Goal: Task Accomplishment & Management: Complete application form

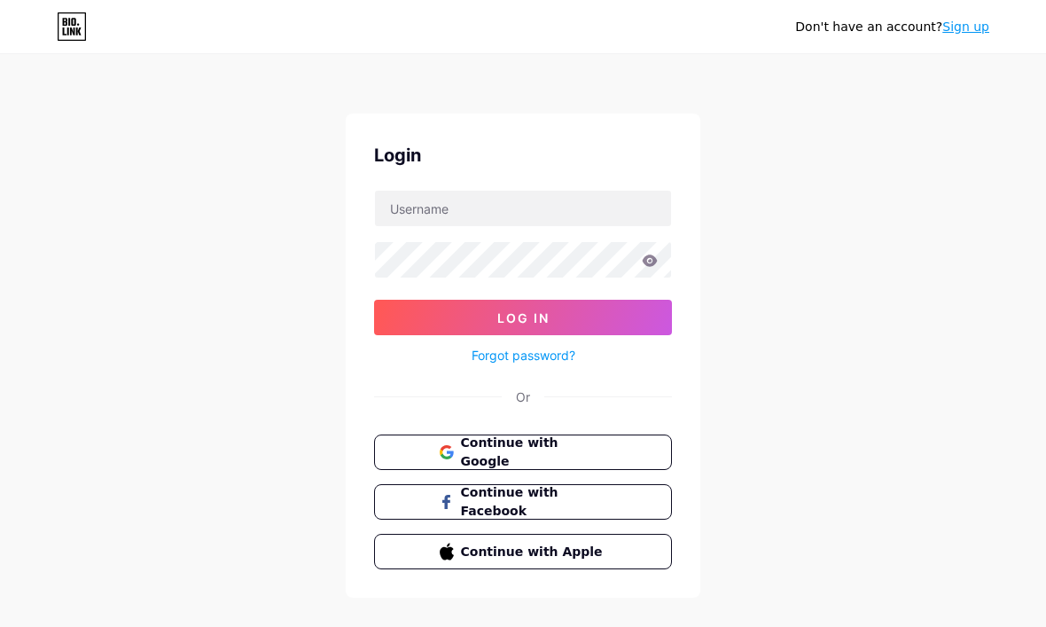
click at [963, 90] on div "Don't have an account? Sign up Login Log In Forgot password? Or Continue with G…" at bounding box center [523, 327] width 1046 height 654
click at [968, 86] on div "Don't have an account? Sign up Login Log In Forgot password? Or Continue with G…" at bounding box center [523, 327] width 1046 height 654
click at [966, 87] on div "Don't have an account? Sign up Login Log In Forgot password? Or Continue with G…" at bounding box center [523, 327] width 1046 height 654
click at [963, 105] on div "Don't have an account? Sign up Login Log In Forgot password? Or Continue with G…" at bounding box center [523, 327] width 1046 height 654
click at [982, 91] on div "Don't have an account? Sign up Login Log In Forgot password? Or Continue with G…" at bounding box center [523, 327] width 1046 height 654
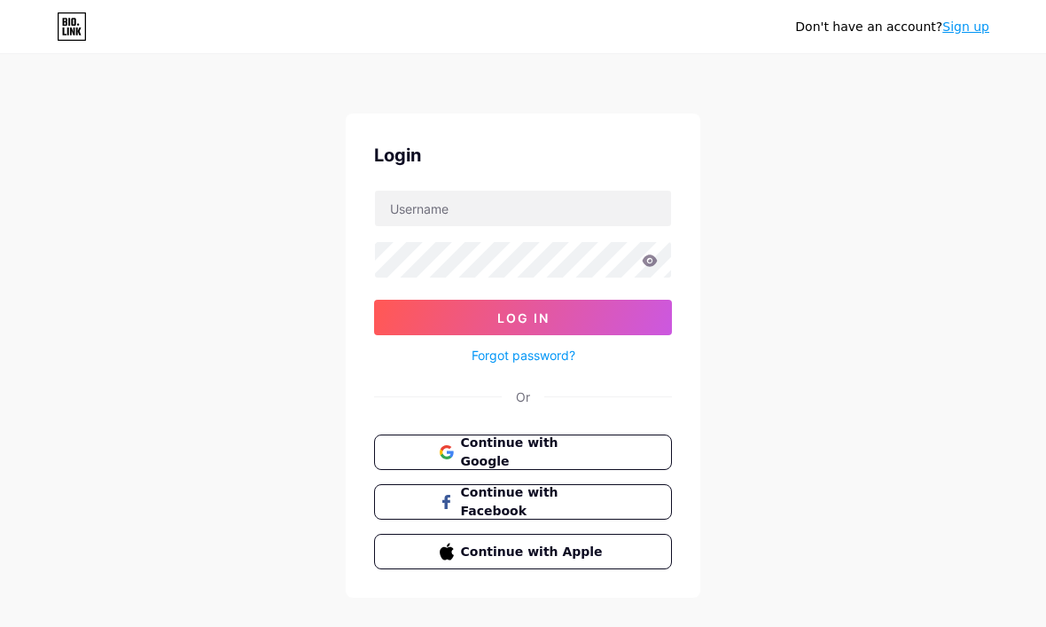
click at [967, 98] on div "Don't have an account? Sign up Login Log In Forgot password? Or Continue with G…" at bounding box center [523, 327] width 1046 height 654
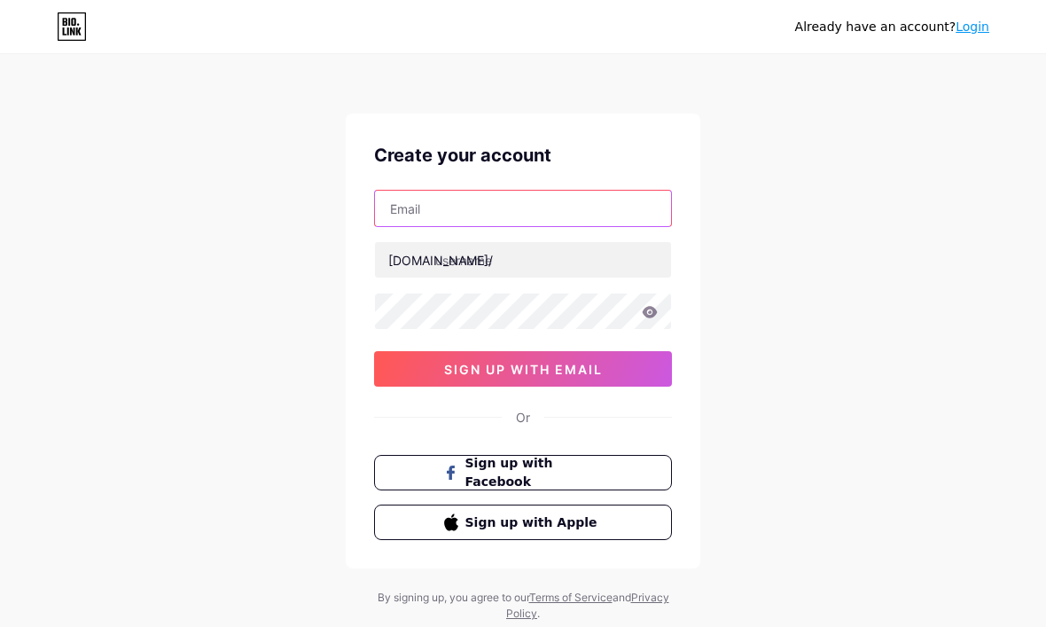
click at [533, 213] on input "text" at bounding box center [523, 208] width 296 height 35
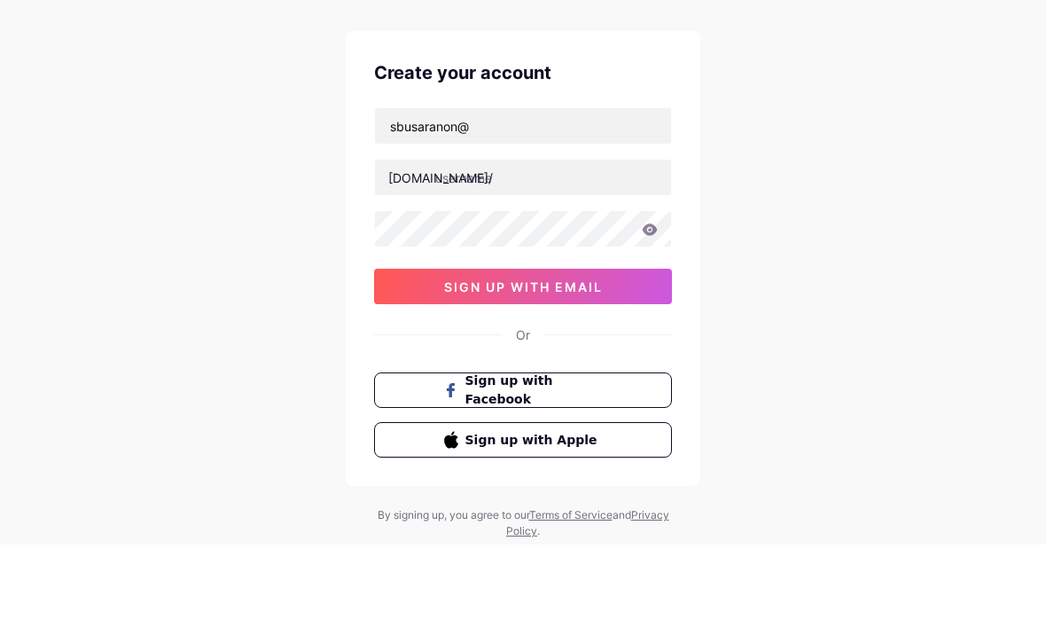
scroll to position [59, 0]
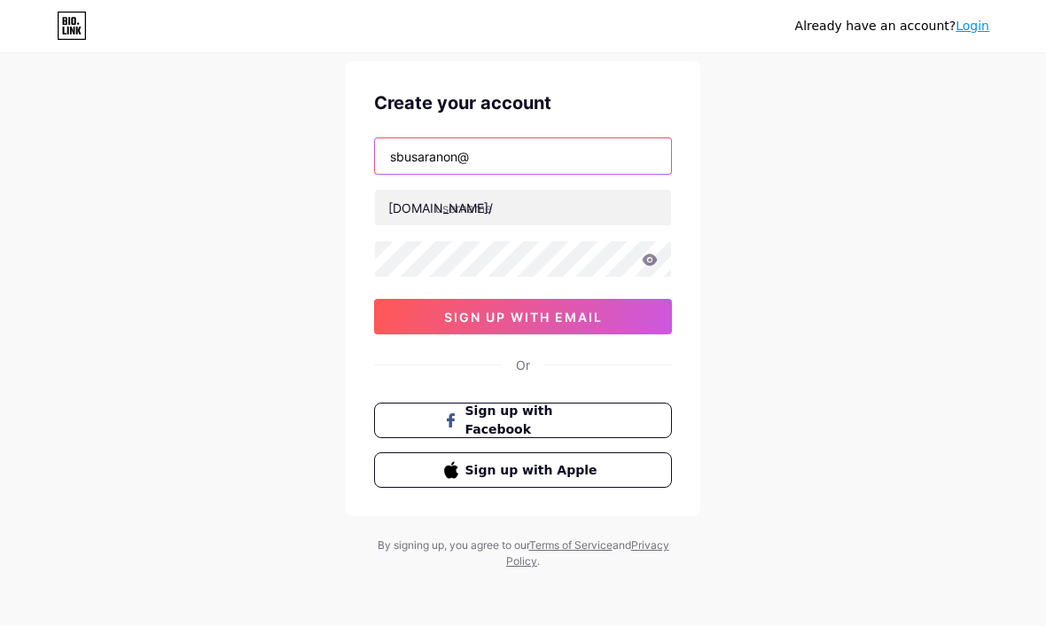
click at [529, 160] on input "sbusaranon@" at bounding box center [523, 156] width 296 height 35
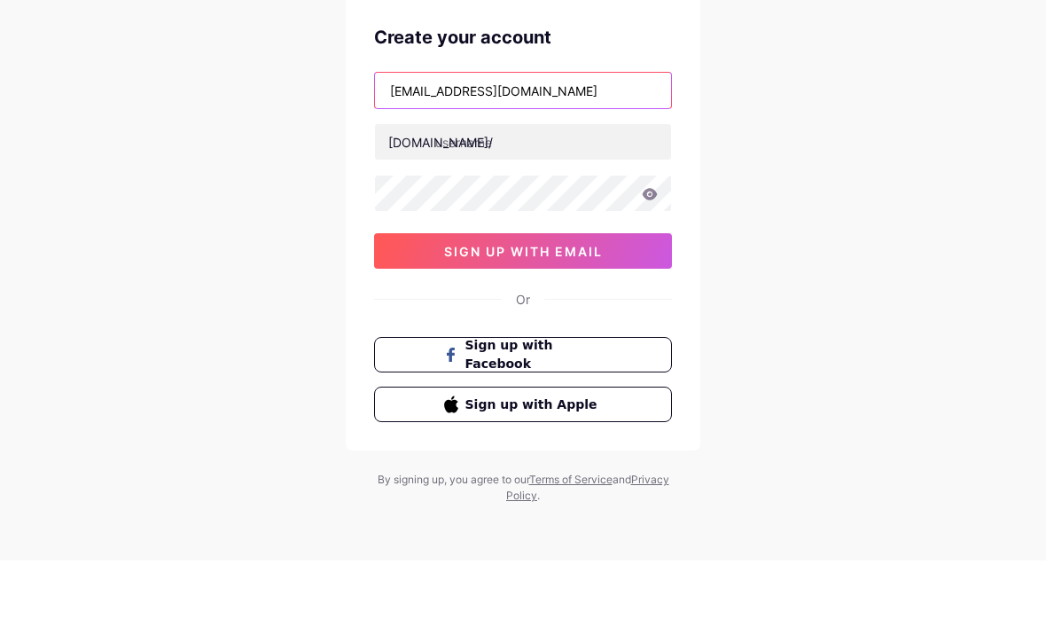
type input "sbusaranon@gmail.com"
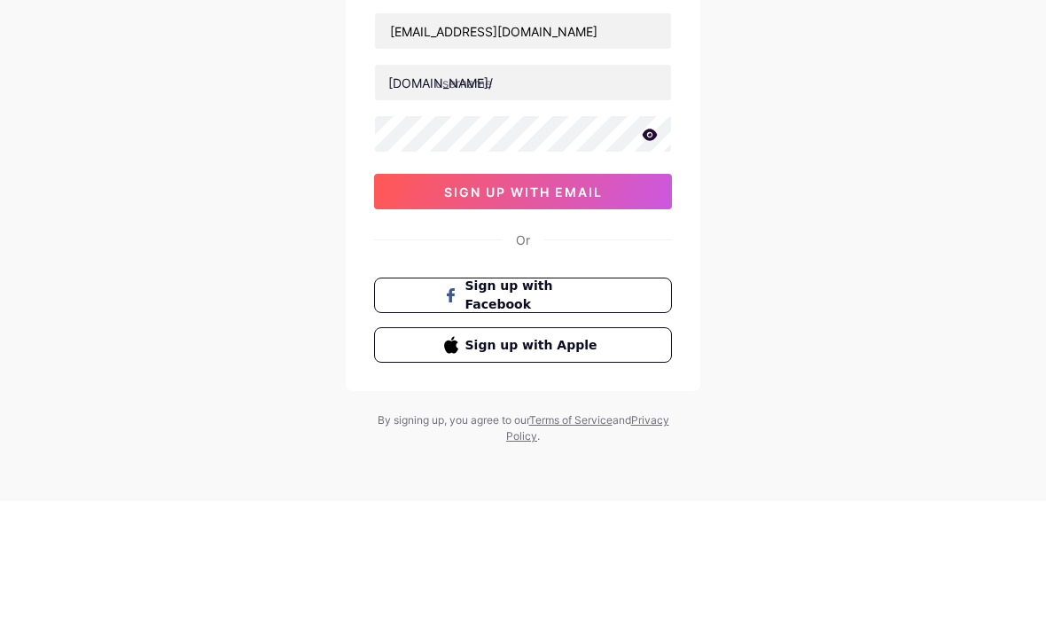
click at [646, 255] on icon at bounding box center [650, 261] width 16 height 12
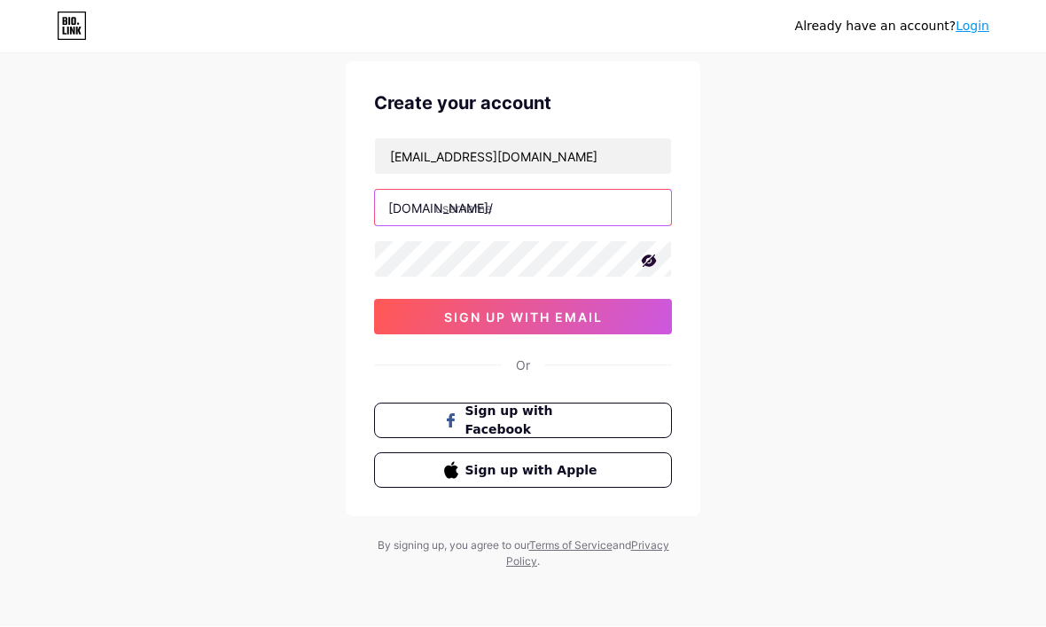
click at [584, 202] on input "text" at bounding box center [523, 208] width 296 height 35
click at [509, 216] on input "text" at bounding box center [523, 208] width 296 height 35
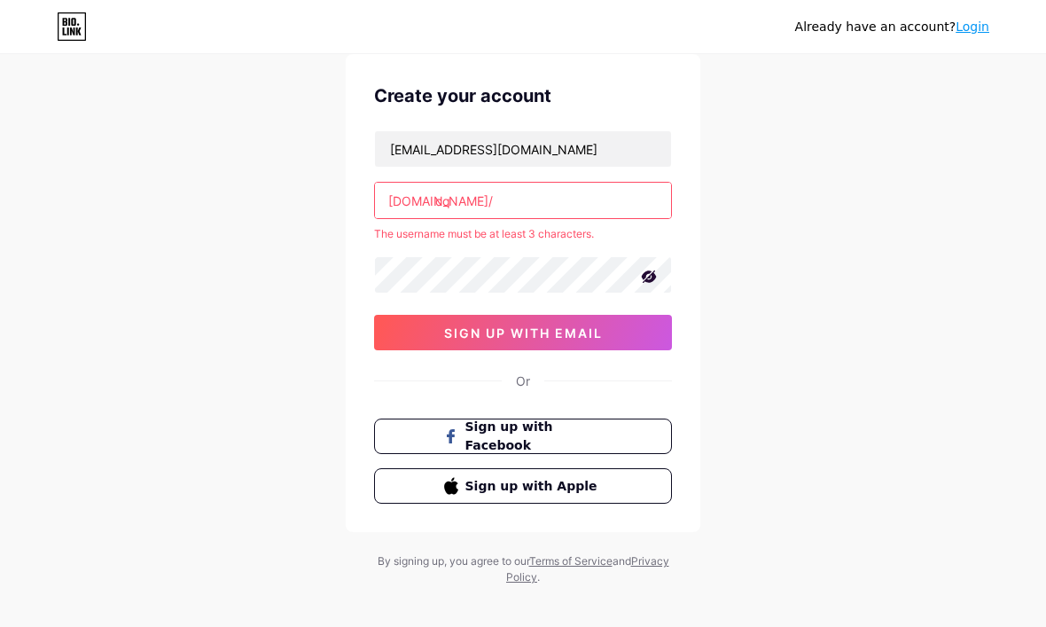
type input "c"
click at [557, 212] on input "text" at bounding box center [523, 200] width 296 height 35
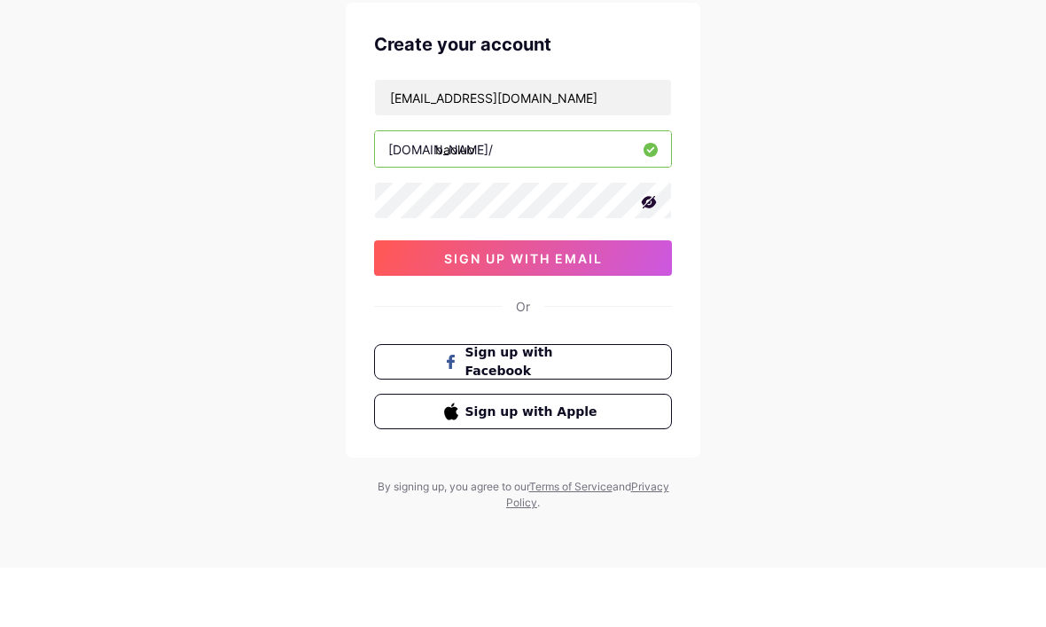
type input "baoluo"
click at [206, 0] on div "Already have an account? Login Create your account sbusaranon@gmail.com bio.lin…" at bounding box center [523, 288] width 1046 height 678
